Goal: Download file/media

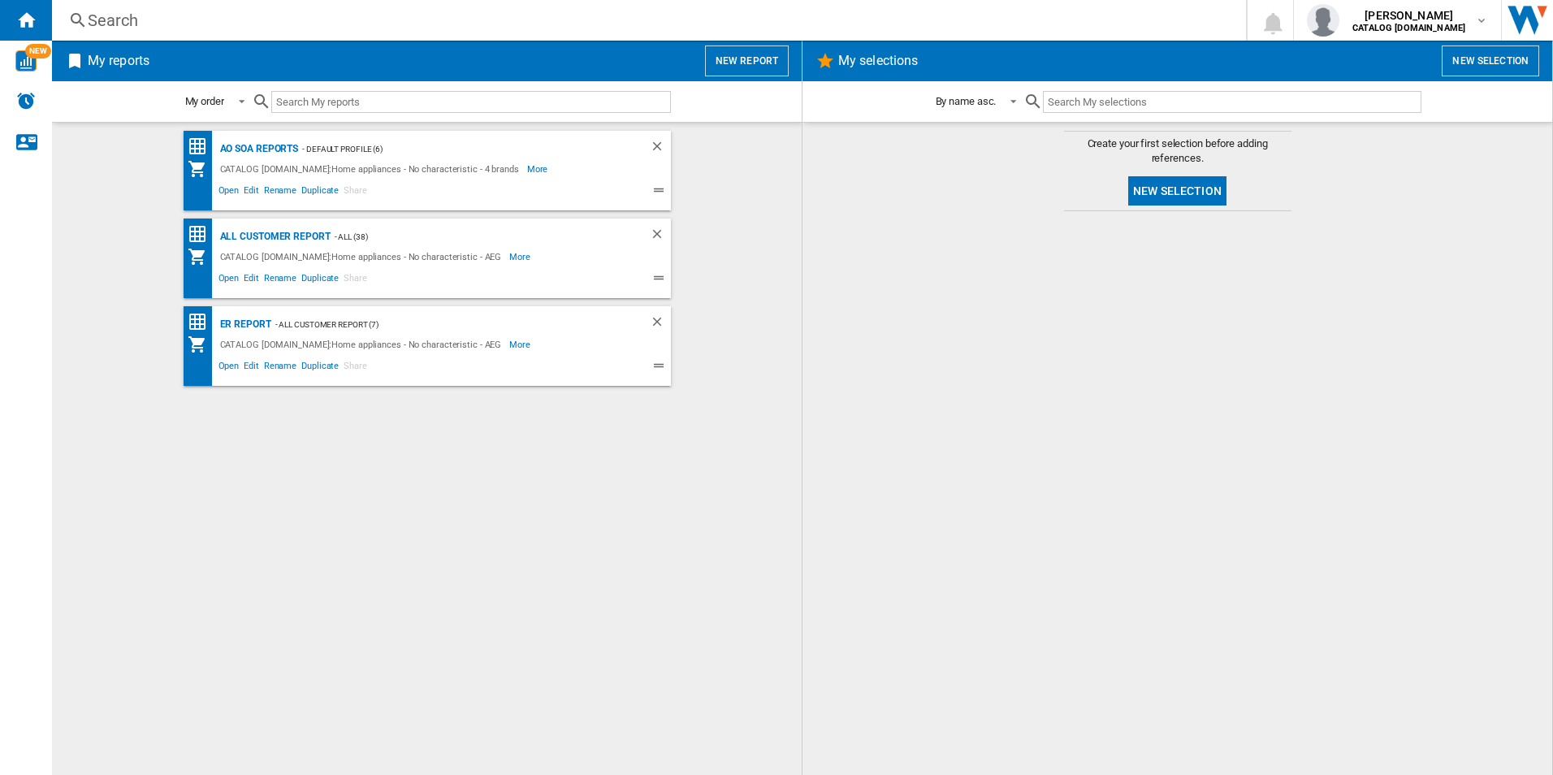
drag, startPoint x: 1142, startPoint y: 521, endPoint x: 1241, endPoint y: 503, distance: 100.7
click at [1142, 521] on div at bounding box center [1177, 492] width 717 height 547
click at [876, 403] on div at bounding box center [1177, 492] width 717 height 547
click at [257, 242] on div "All Customer Report" at bounding box center [273, 237] width 115 height 20
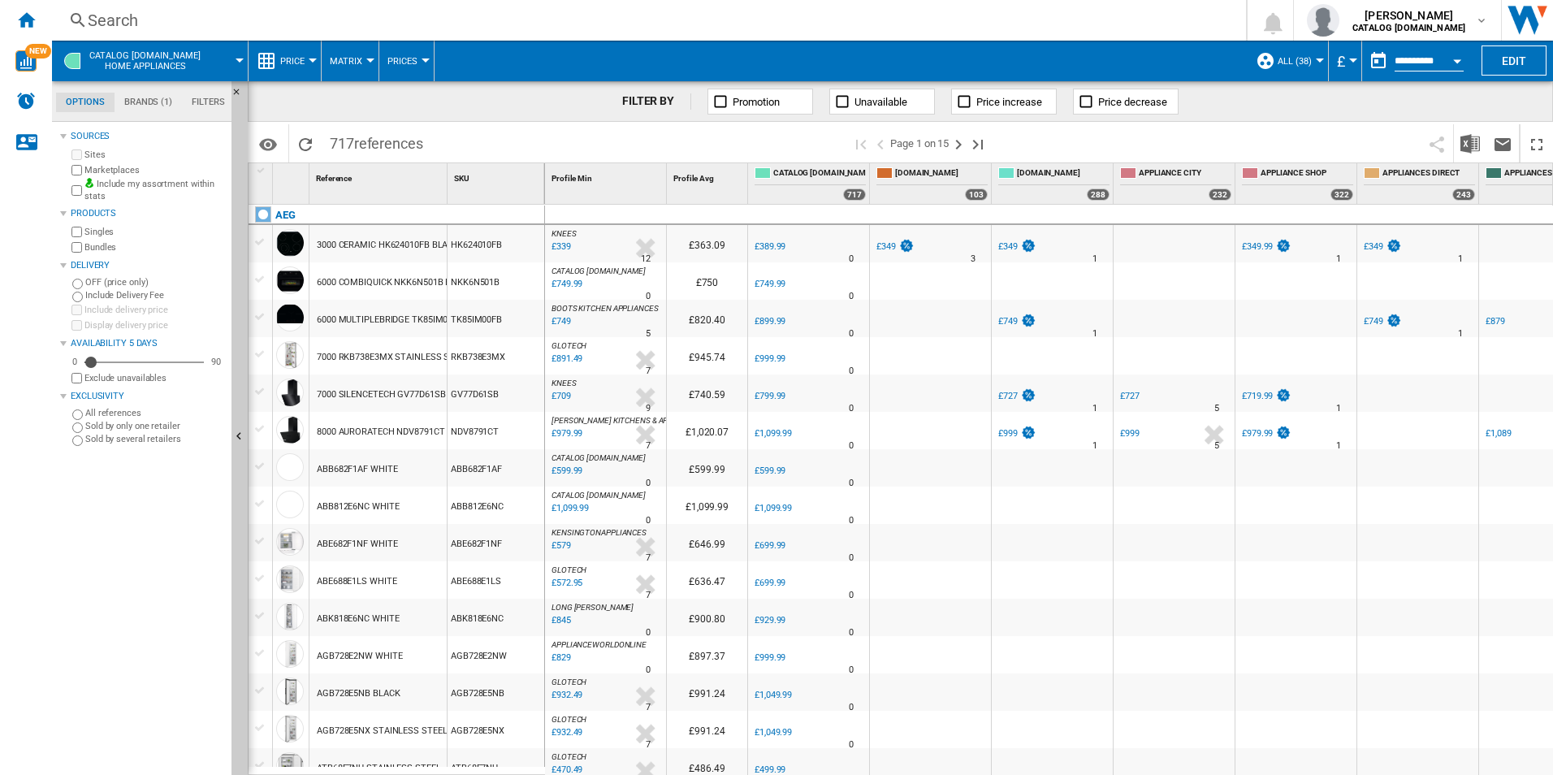
click at [1455, 60] on div "Open calendar" at bounding box center [1457, 61] width 8 height 4
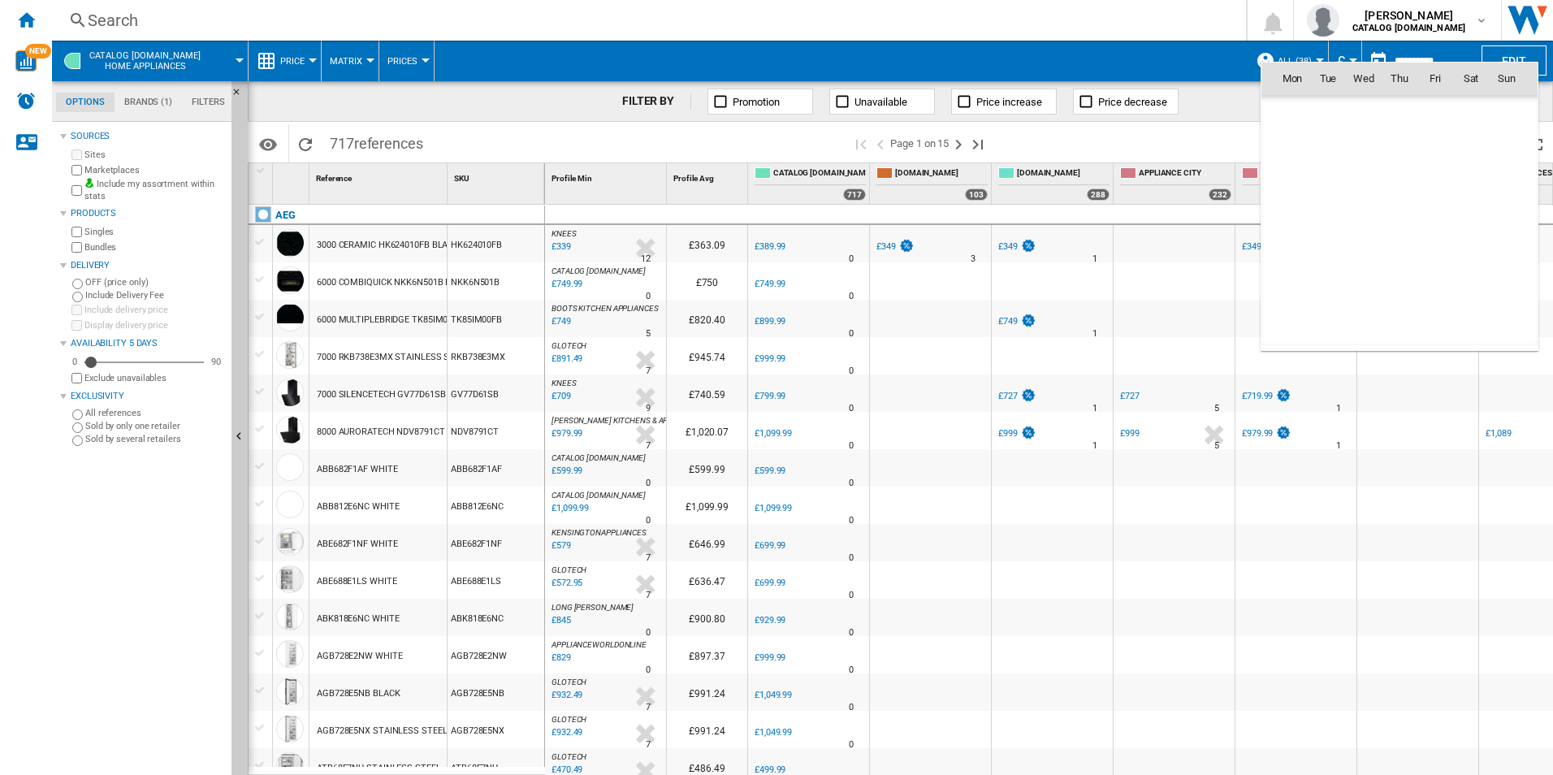
scroll to position [7749, 0]
click at [1315, 220] on span "14" at bounding box center [1328, 221] width 32 height 32
type input "**********"
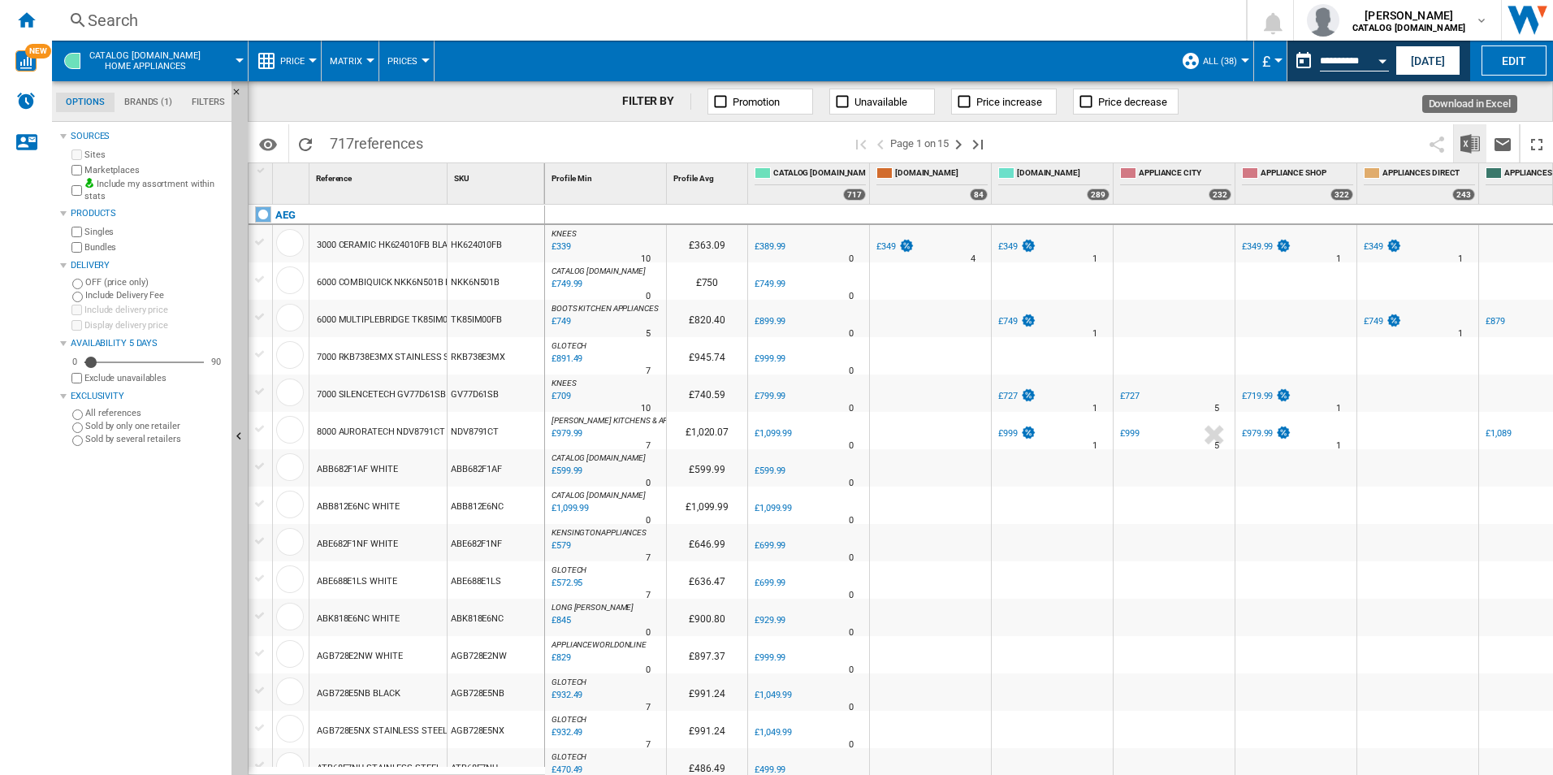
click at [1473, 150] on img "Download in Excel" at bounding box center [1469, 143] width 19 height 19
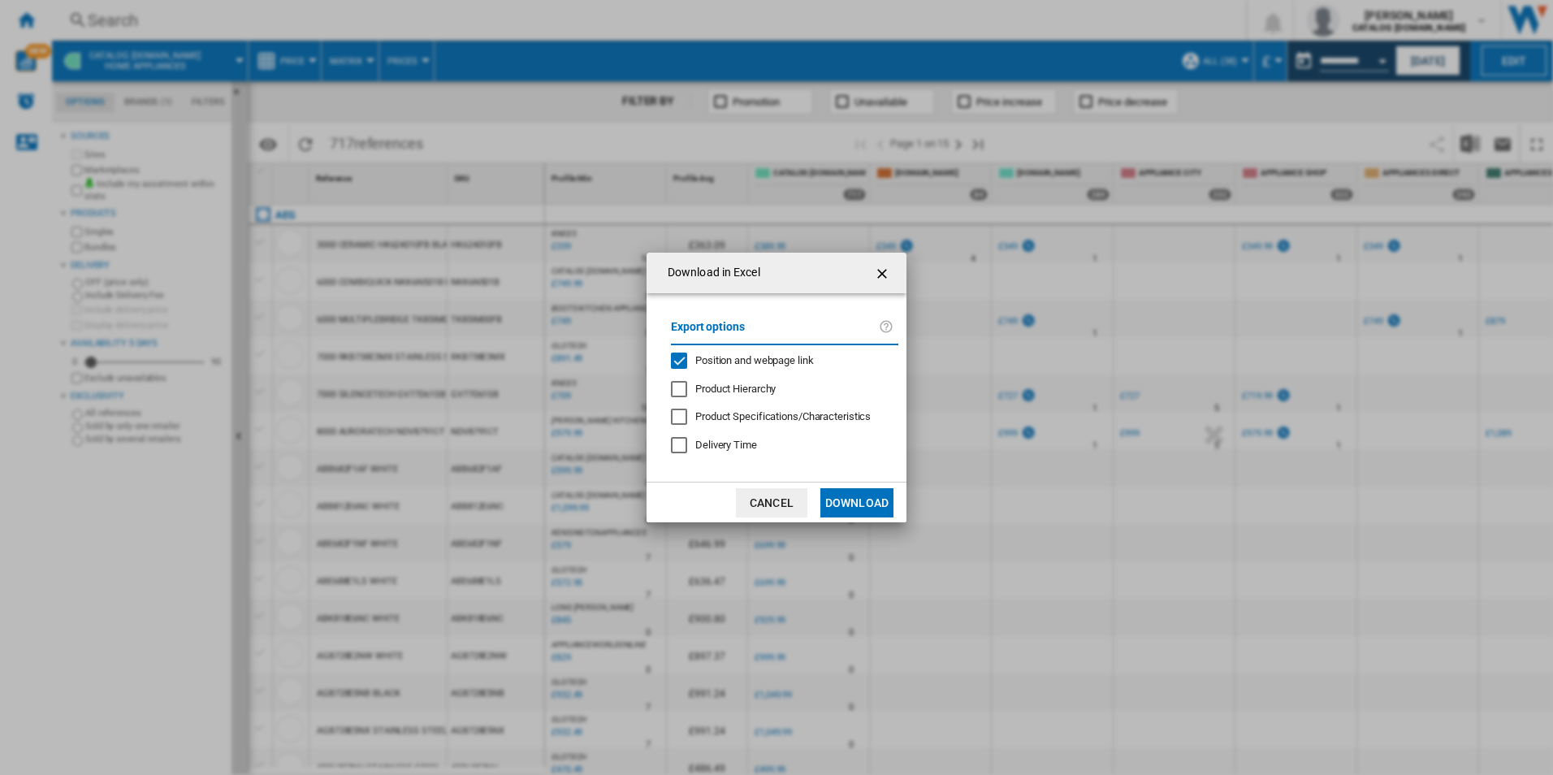
click at [733, 364] on span "Position and webpage link" at bounding box center [754, 360] width 119 height 12
click at [848, 502] on button "Download" at bounding box center [856, 502] width 73 height 29
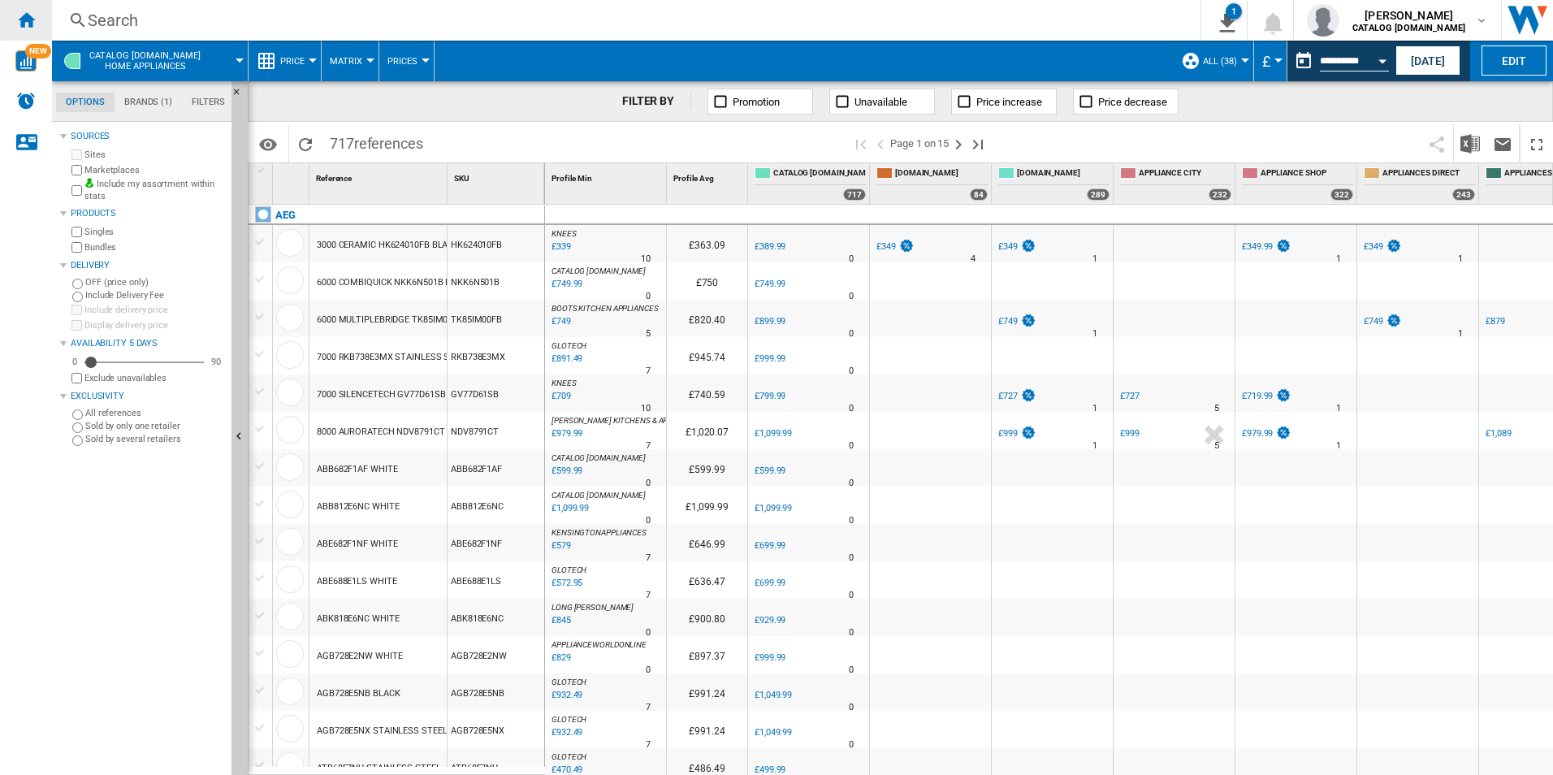
click at [31, 11] on ng-md-icon "Home" at bounding box center [25, 19] width 19 height 19
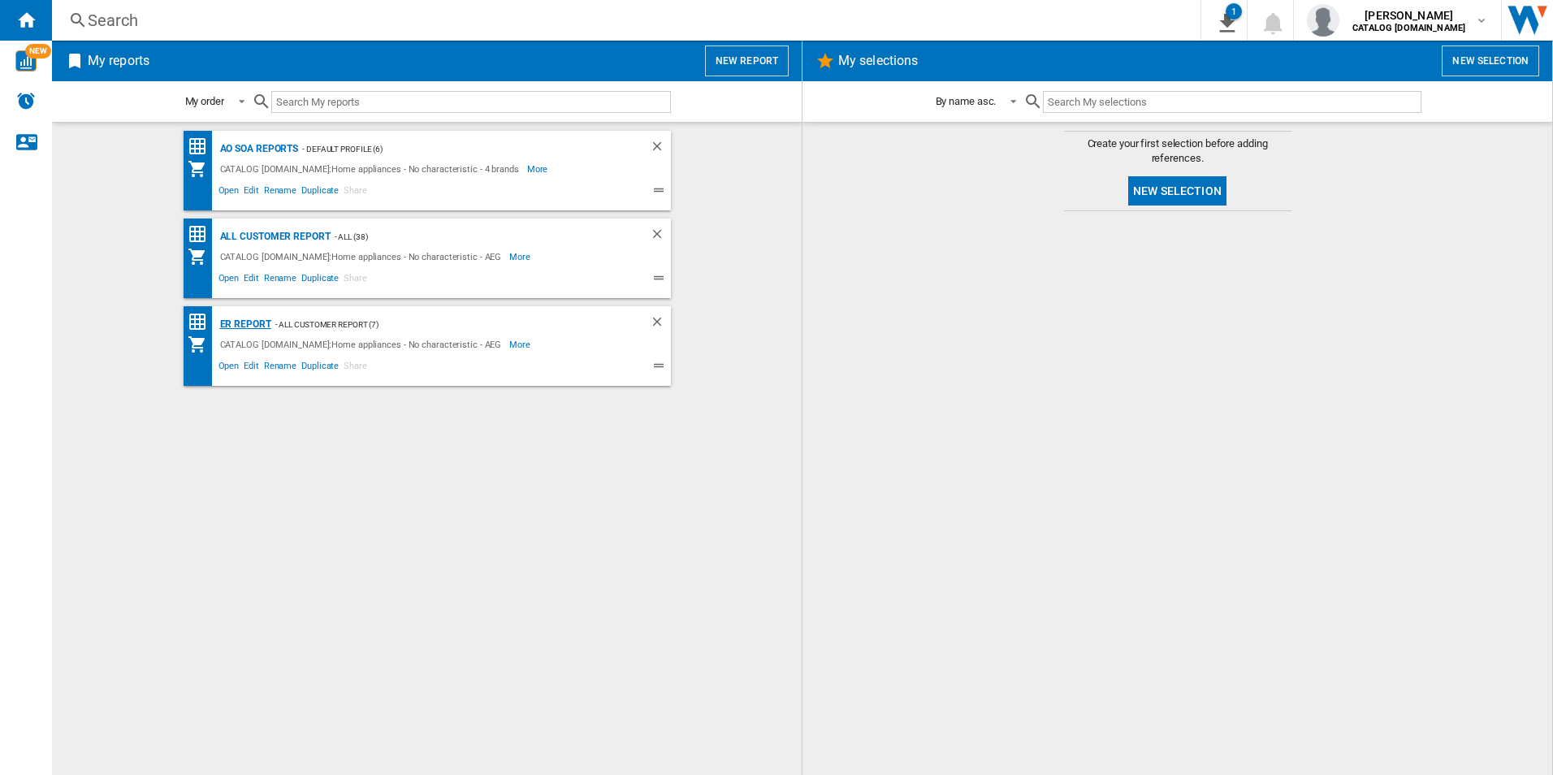
click at [236, 324] on div "ER Report" at bounding box center [243, 324] width 55 height 20
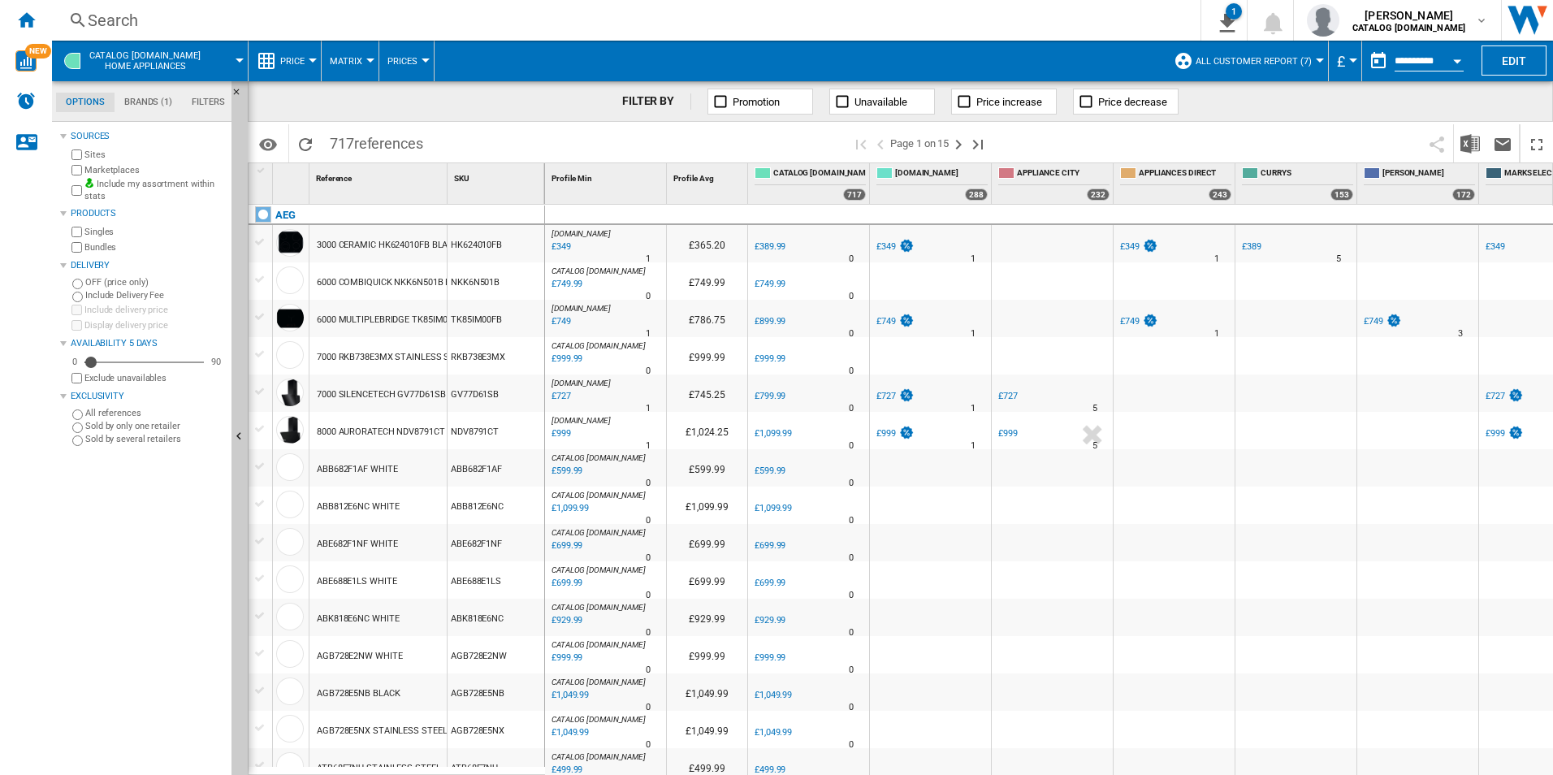
click at [1456, 55] on button "Open calendar" at bounding box center [1457, 58] width 29 height 29
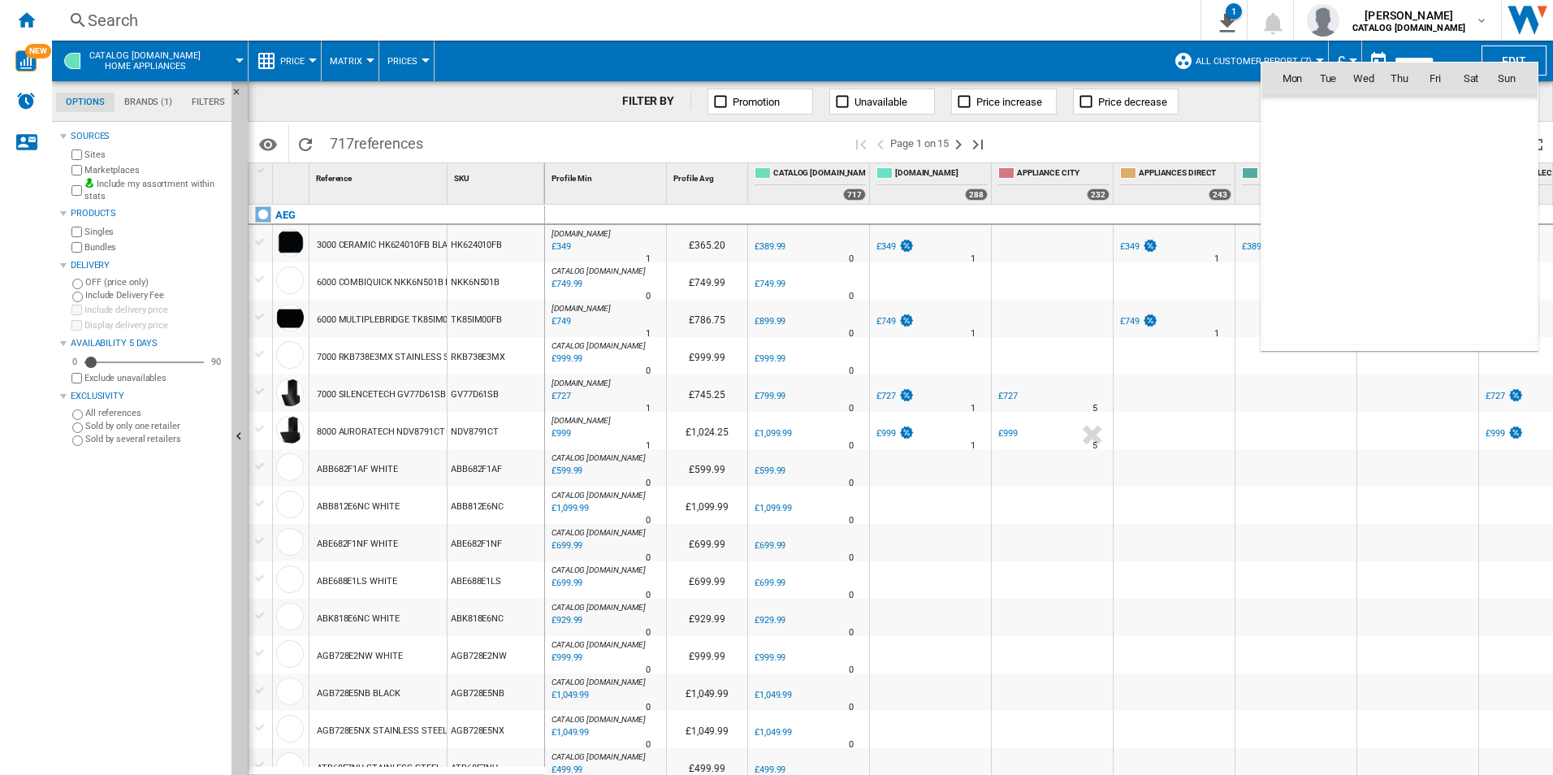
scroll to position [7749, 0]
click at [1324, 220] on span "14" at bounding box center [1328, 221] width 32 height 32
type input "**********"
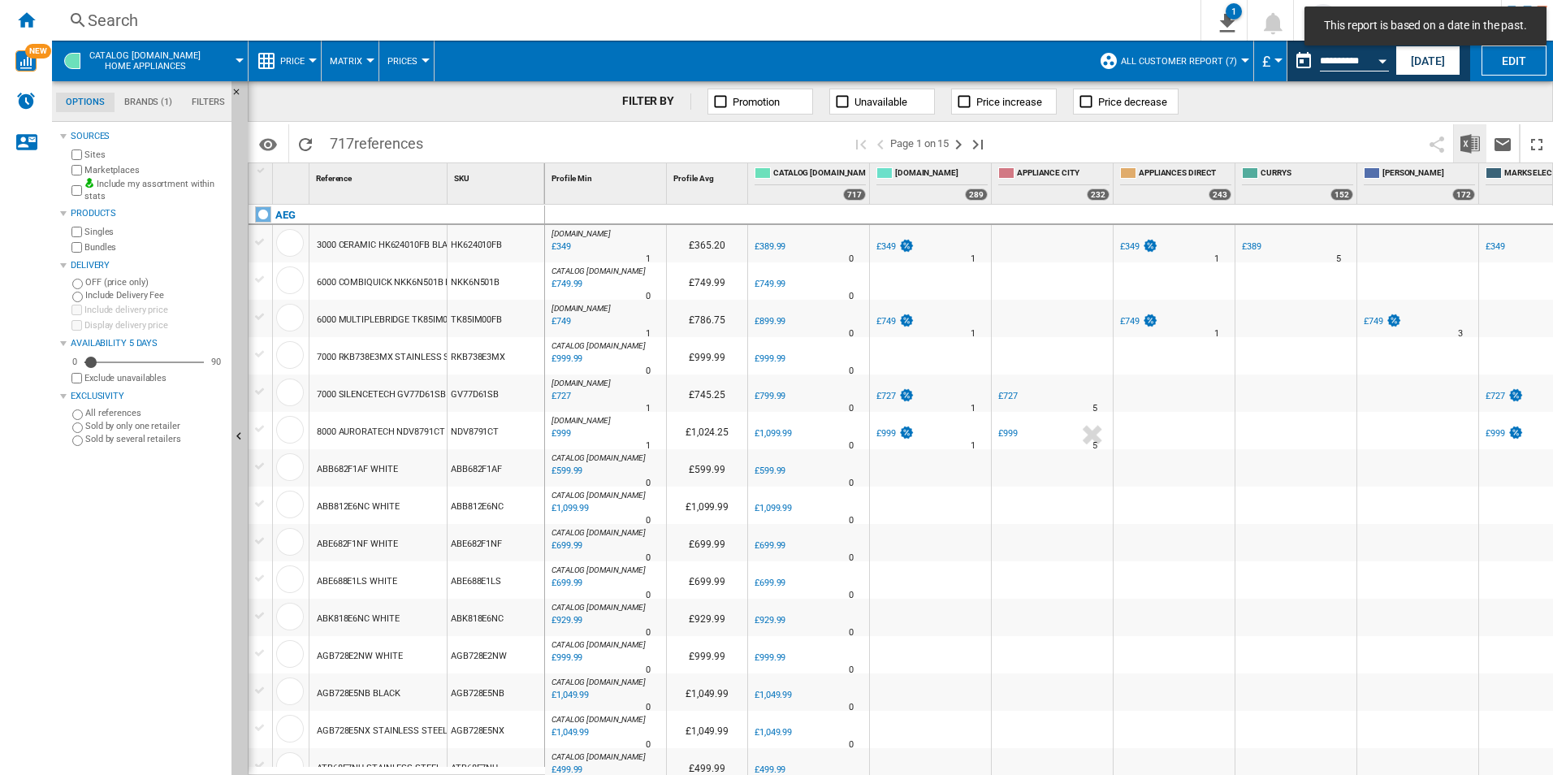
click at [1471, 149] on img "Download in Excel" at bounding box center [1469, 143] width 19 height 19
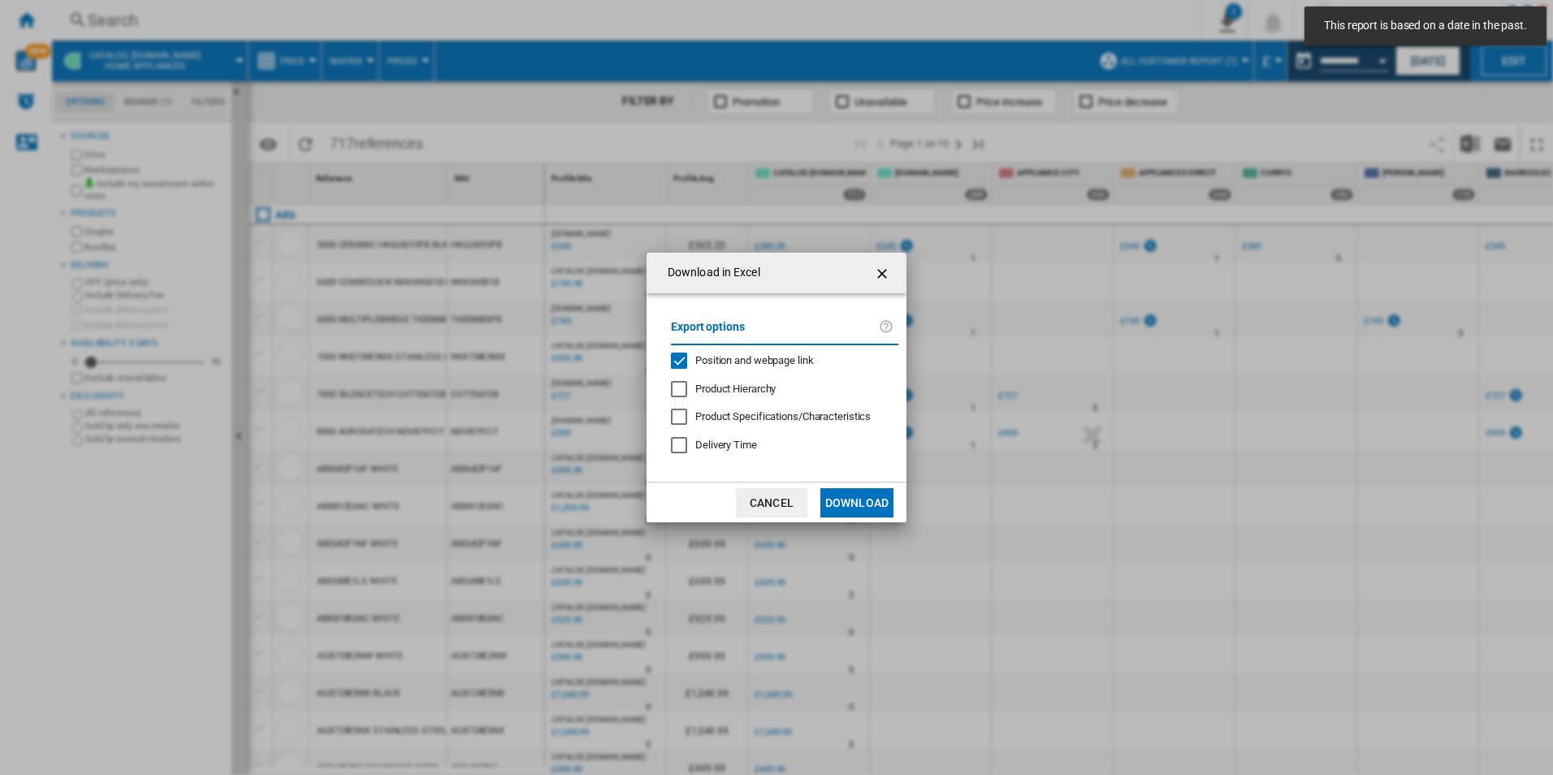
drag, startPoint x: 687, startPoint y: 359, endPoint x: 704, endPoint y: 369, distance: 19.6
click at [687, 357] on div "Position and webpage link" at bounding box center [679, 361] width 16 height 16
click at [853, 493] on button "Download" at bounding box center [856, 502] width 73 height 29
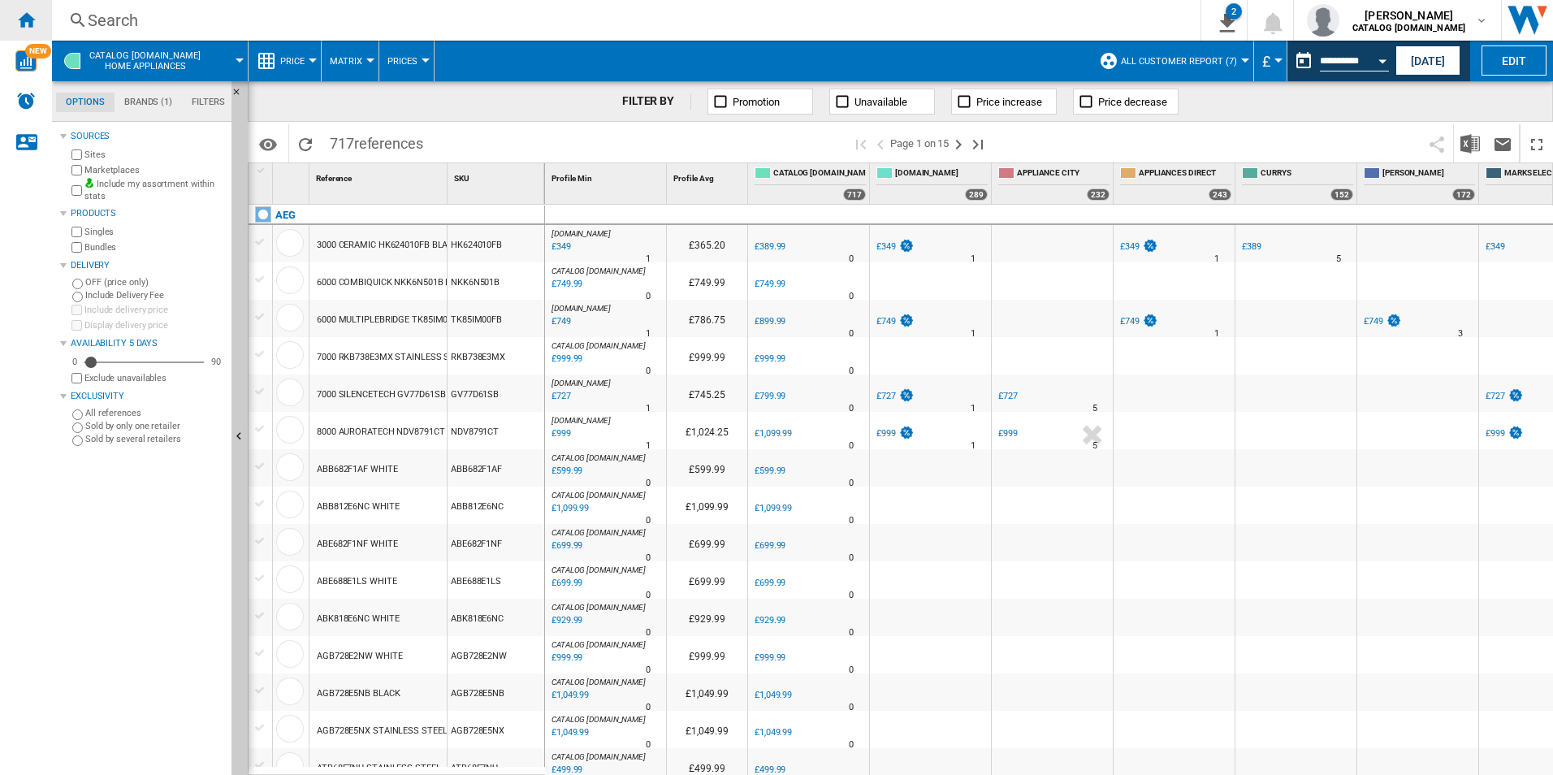
click at [41, 14] on div "Home" at bounding box center [26, 20] width 52 height 41
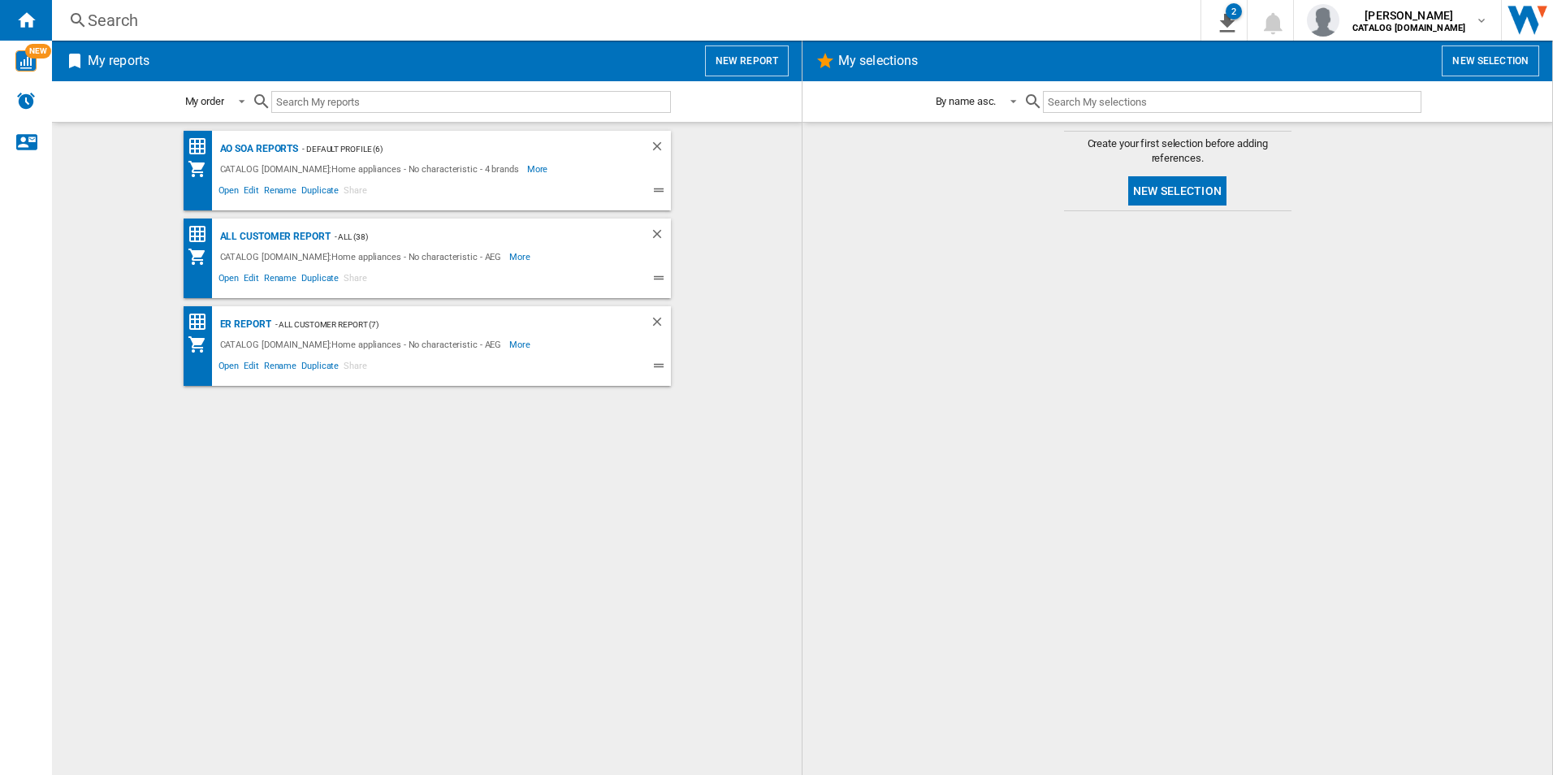
click at [777, 480] on div "AO SOA Reports - Default profile (6) CATALOG [DOMAIN_NAME]:Home appliances - No…" at bounding box center [426, 449] width 717 height 636
click at [975, 339] on div at bounding box center [1177, 492] width 717 height 547
click at [893, 345] on div at bounding box center [1177, 492] width 717 height 547
